Goal: Information Seeking & Learning: Learn about a topic

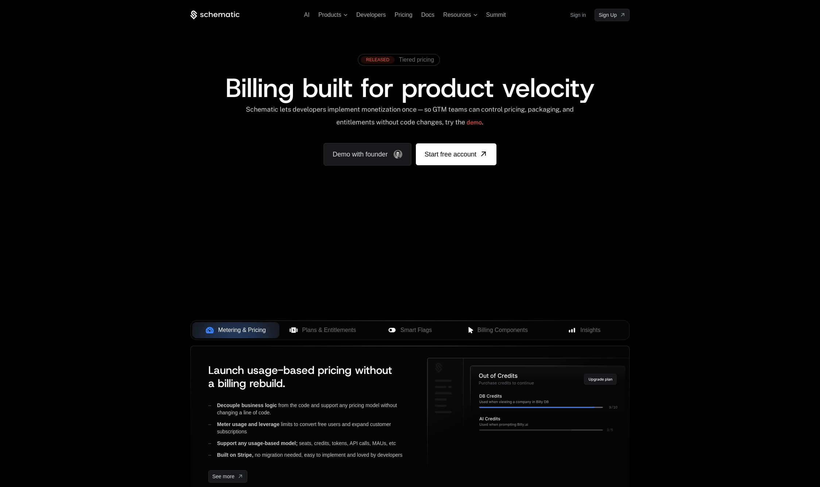
click at [377, 20] on div "AI Products Developers Pricing Docs Resources Summit Sign in Sign Up" at bounding box center [409, 15] width 439 height 12
click at [376, 16] on span "Developers" at bounding box center [371, 15] width 30 height 6
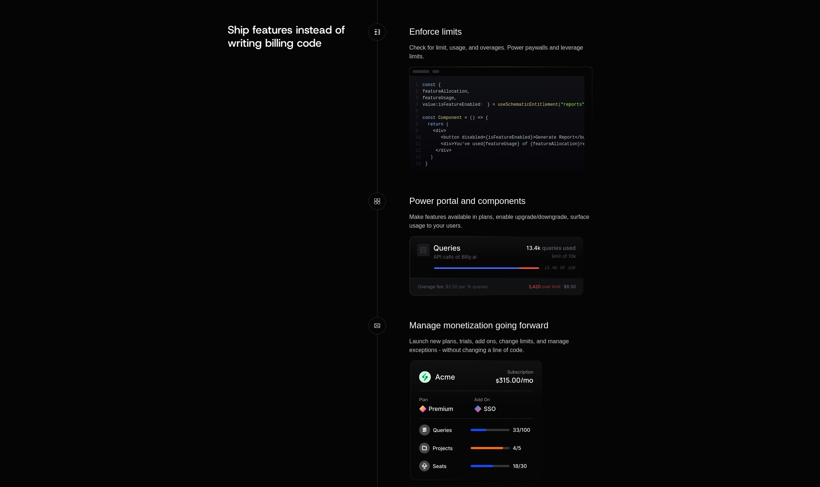
scroll to position [954, 0]
click at [481, 230] on div "Make features available in plans, enable upgrade/downgrade, surface usage to yo…" at bounding box center [500, 222] width 183 height 18
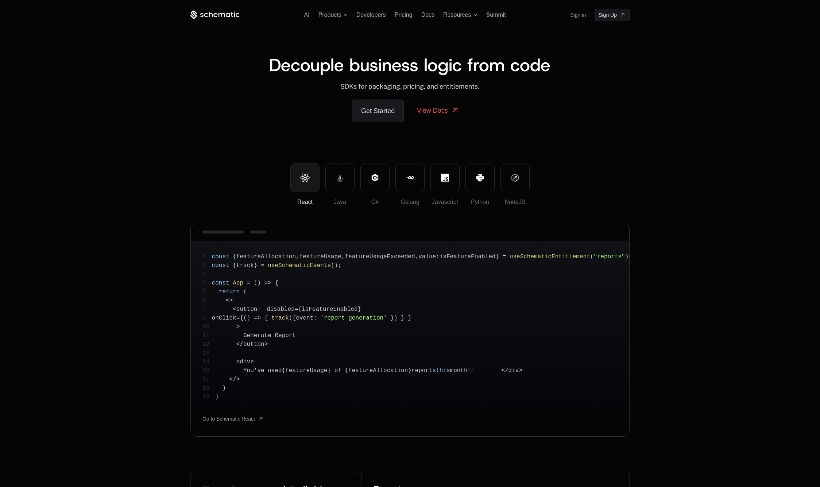
scroll to position [0, 0]
click at [377, 114] on link "Get Started" at bounding box center [378, 111] width 52 height 23
click at [443, 110] on link "View Docs" at bounding box center [438, 111] width 60 height 22
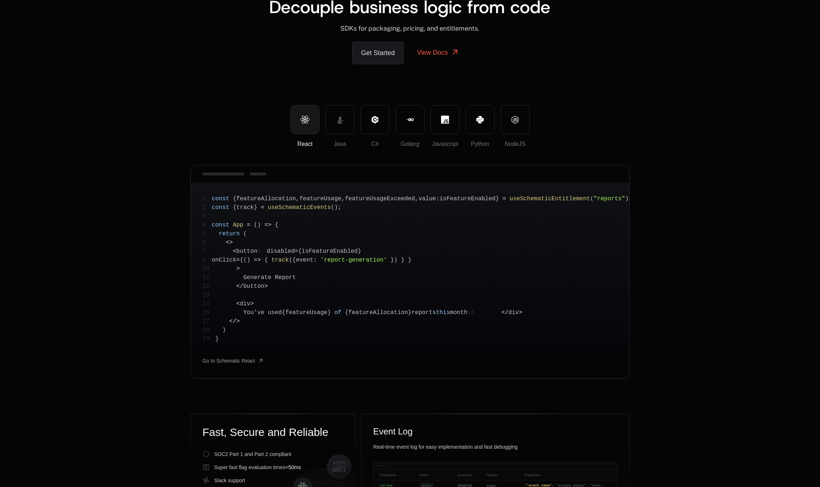
click at [356, 346] on pre "1 const { featureAllocation , featureUsage , featureUsageExceeded , value : isF…" at bounding box center [410, 266] width 438 height 166
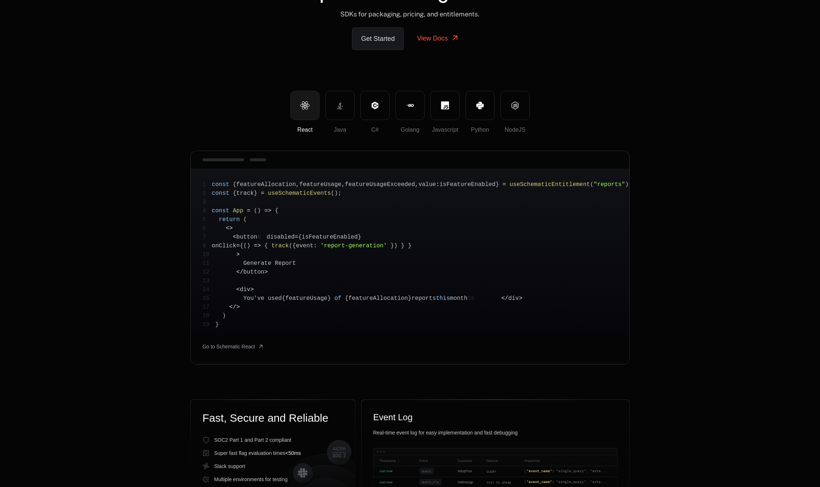
scroll to position [78, 0]
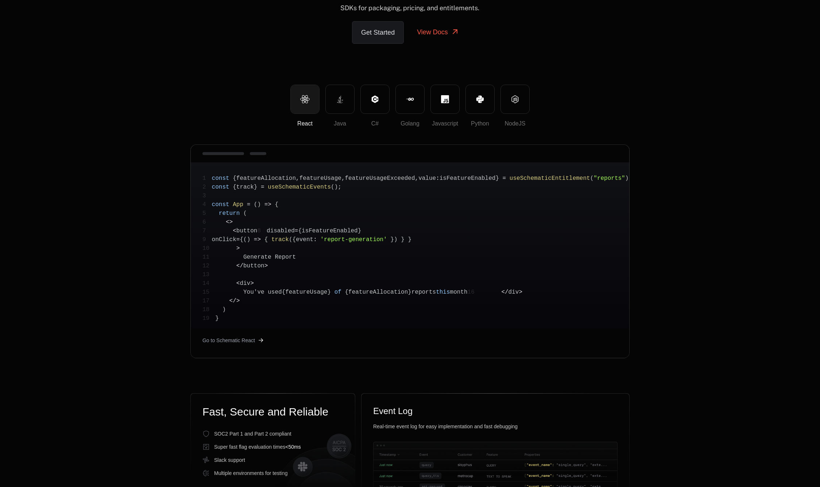
click at [244, 344] on span "Go to Schematic React" at bounding box center [228, 340] width 53 height 7
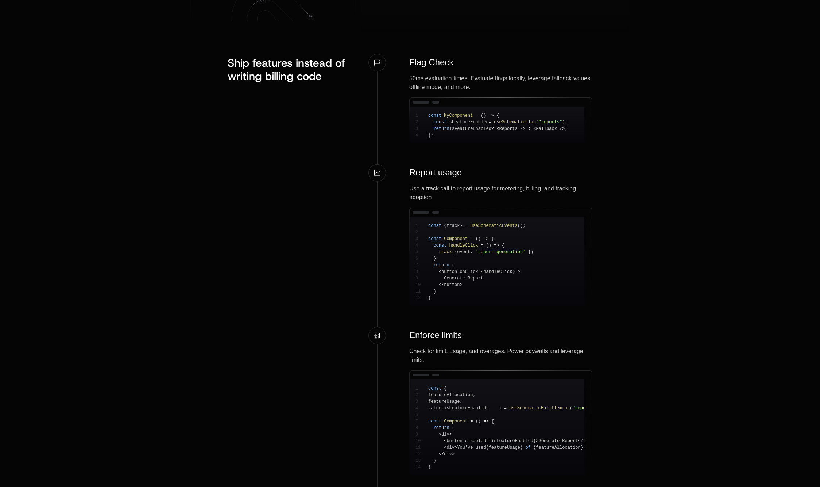
scroll to position [651, 0]
click at [449, 142] on pre "1 const MyComponent = ( ) => { 2 const isFeatureEnabled = useSchematicFlag ( "r…" at bounding box center [497, 124] width 175 height 36
click at [448, 142] on pre "1 const MyComponent = ( ) => { 2 const isFeatureEnabled = useSchematicFlag ( "r…" at bounding box center [497, 124] width 175 height 36
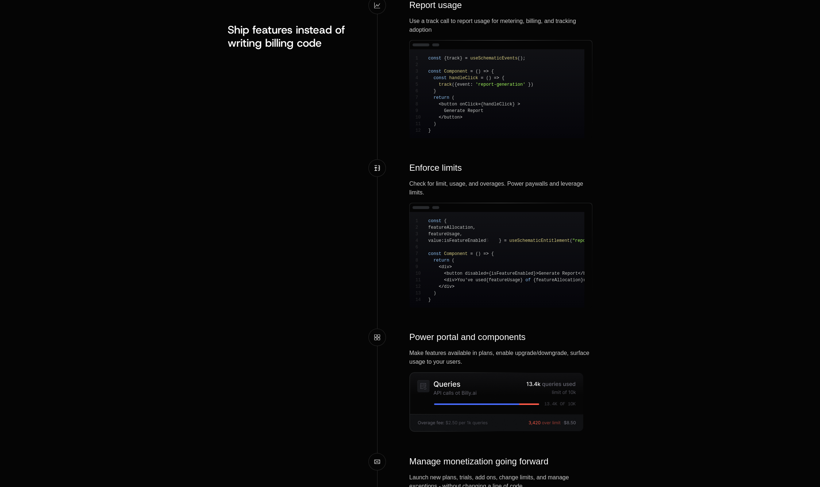
scroll to position [819, 0]
click at [630, 278] on div "React Java C# Golang Javascript Python NodeJS 1 const { featureAllocation , fea…" at bounding box center [410, 116] width 820 height 1545
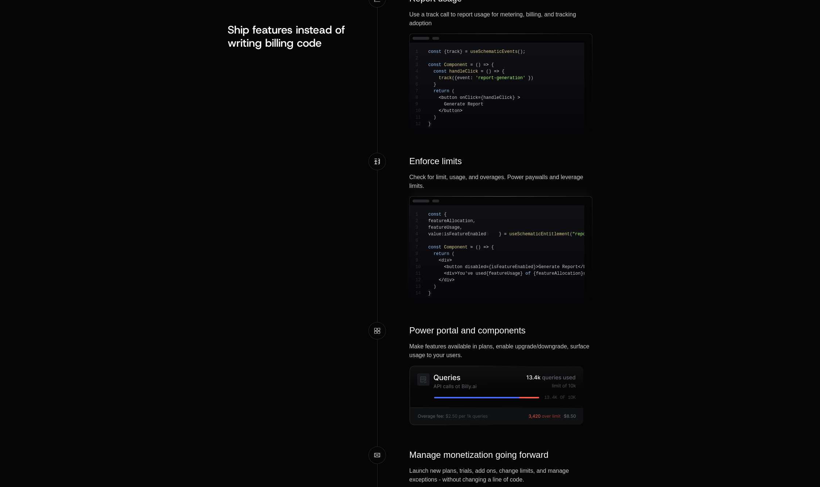
scroll to position [0, 0]
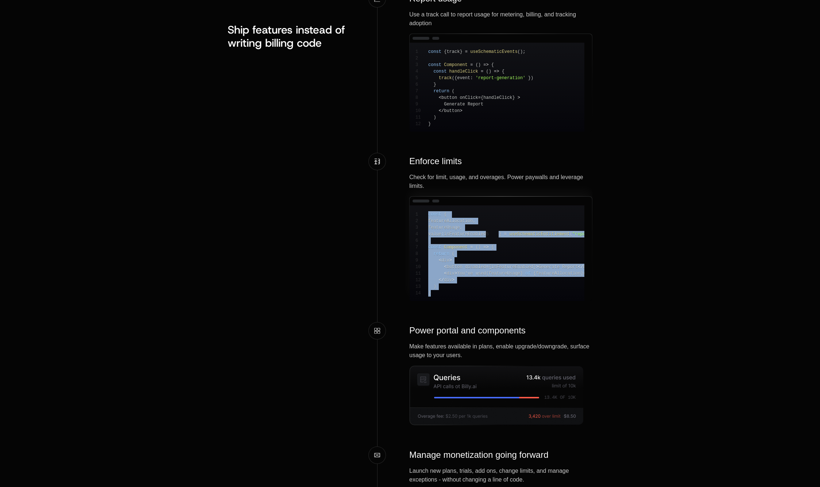
drag, startPoint x: 450, startPoint y: 313, endPoint x: 427, endPoint y: 228, distance: 88.0
click at [427, 228] on pre "1 const { 2 featureAllocation , 3 featureUsage , 4 value : isFeatureEnabled 5 }…" at bounding box center [497, 253] width 175 height 96
copy code "const { 2 featureAllocation , 3 featureUsage , 4 value : isFeatureEnabled 5 } =…"
drag, startPoint x: 509, startPoint y: 309, endPoint x: 563, endPoint y: 247, distance: 82.7
click at [667, 231] on div "React Java C# Golang Javascript Python NodeJS 1 const { featureAllocation , fea…" at bounding box center [410, 110] width 820 height 1545
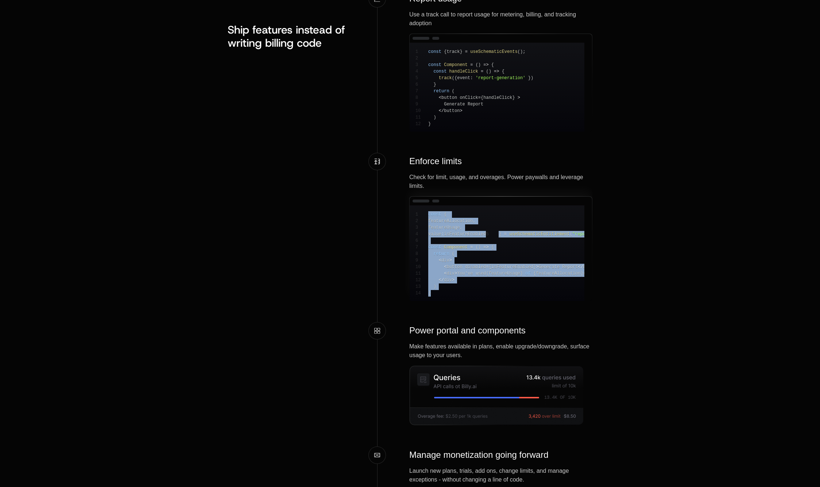
click at [550, 247] on pre "1 const { 2 featureAllocation , 3 featureUsage , 4 value : isFeatureEnabled 5 }…" at bounding box center [497, 253] width 175 height 96
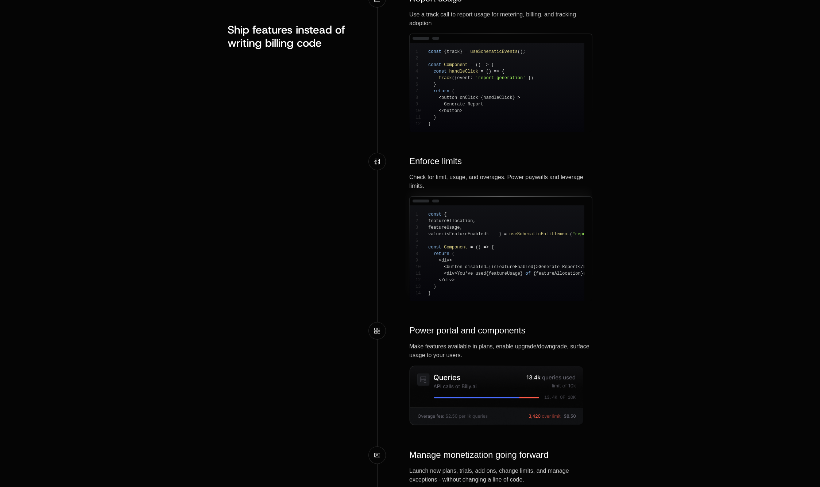
click at [442, 224] on span "featureAllocation" at bounding box center [450, 220] width 44 height 5
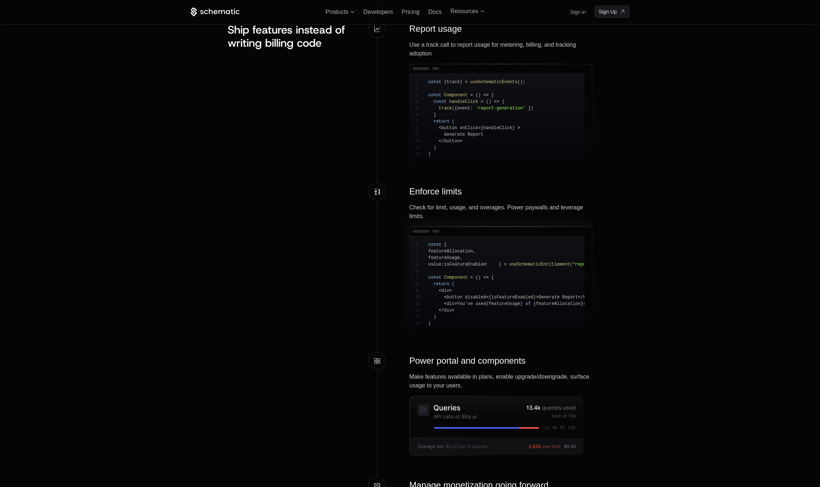
click at [586, 249] on div "1 const { 2 featureAllocation , 3 featureUsage , 4 value : isFeatureEnabled 5 }…" at bounding box center [501, 279] width 182 height 104
click at [424, 233] on div at bounding box center [420, 231] width 17 height 3
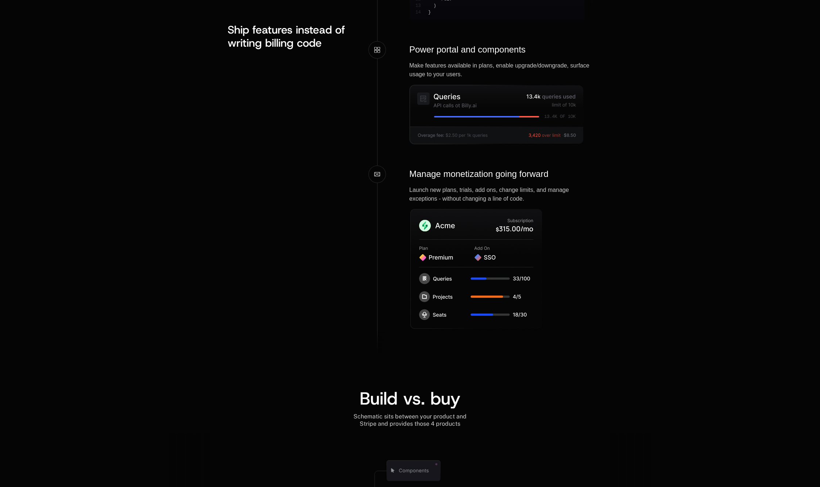
scroll to position [1109, 0]
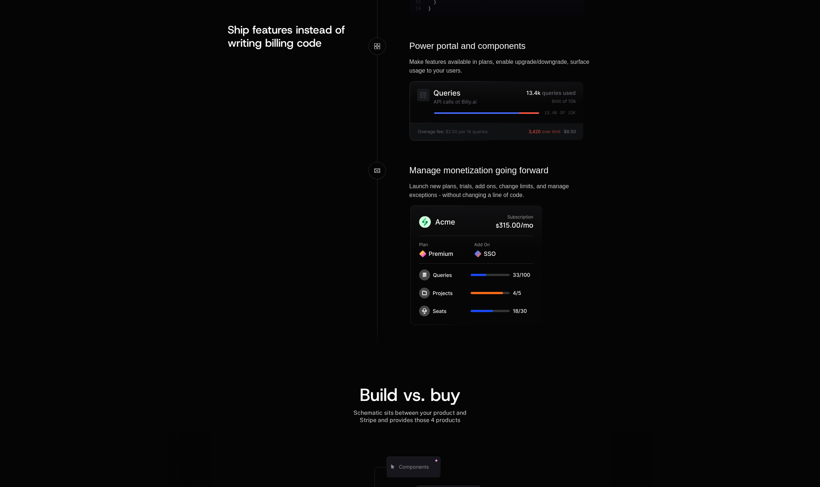
scroll to position [1109, 0]
